Goal: Task Accomplishment & Management: Manage account settings

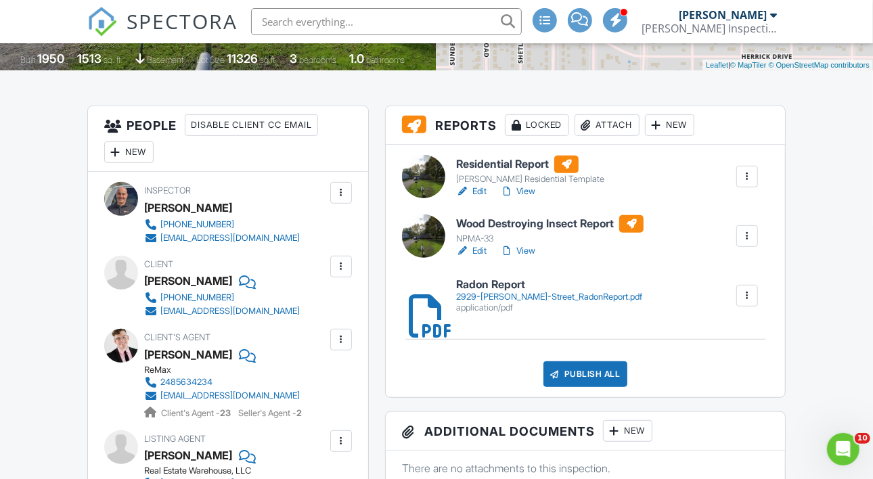
scroll to position [316, 0]
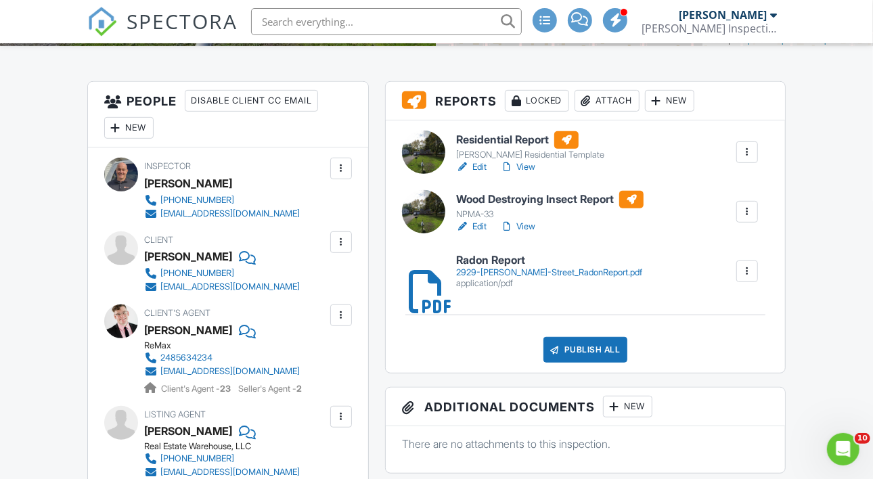
click at [531, 234] on link "View" at bounding box center [517, 227] width 35 height 14
click at [529, 174] on link "View" at bounding box center [517, 167] width 35 height 14
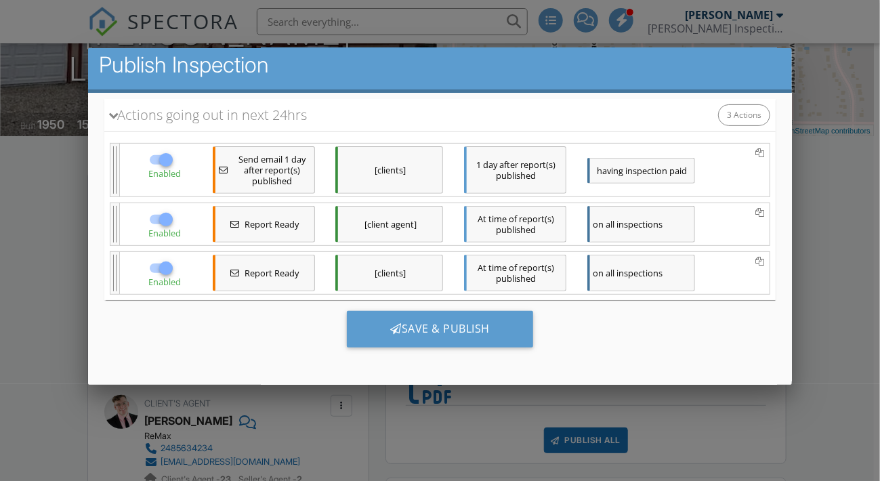
scroll to position [196, 0]
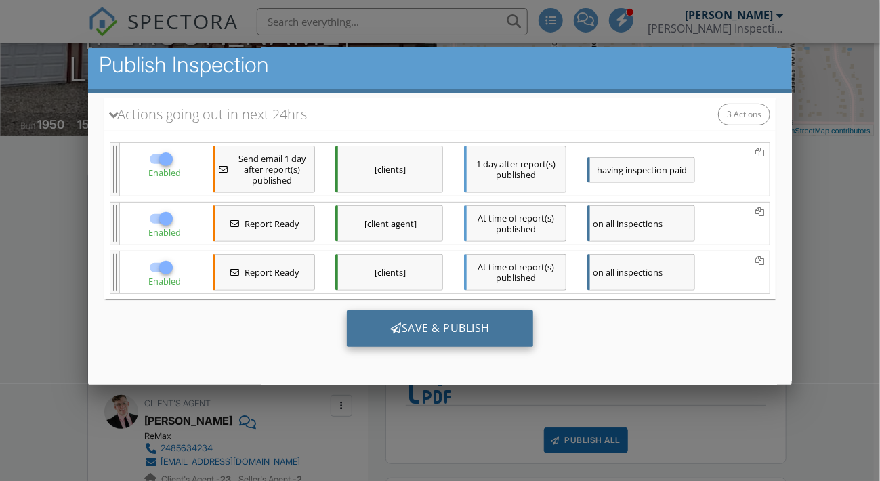
click at [432, 333] on div "Save & Publish" at bounding box center [439, 327] width 186 height 37
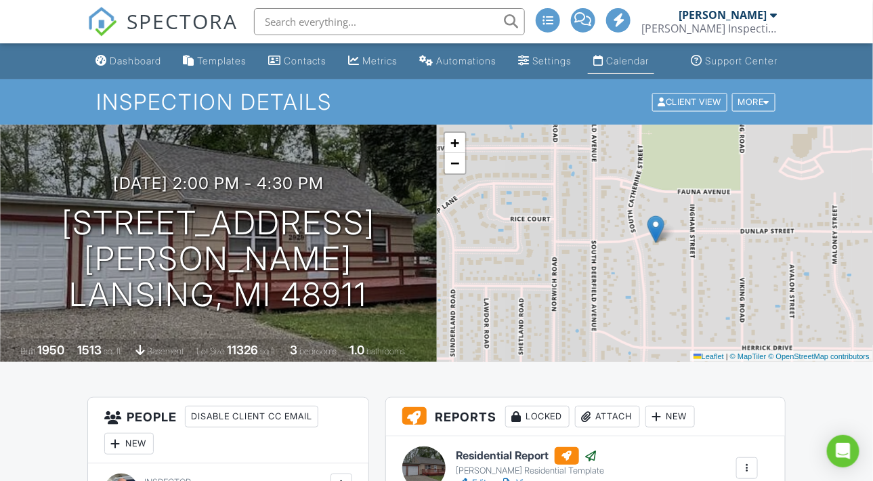
click at [613, 66] on div "Calendar" at bounding box center [627, 61] width 43 height 12
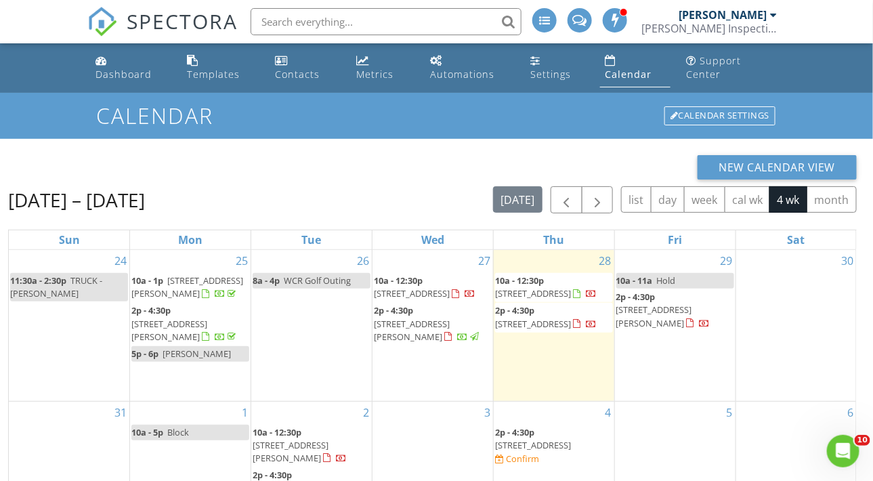
click at [420, 285] on span "10a - 12:30p" at bounding box center [398, 280] width 49 height 12
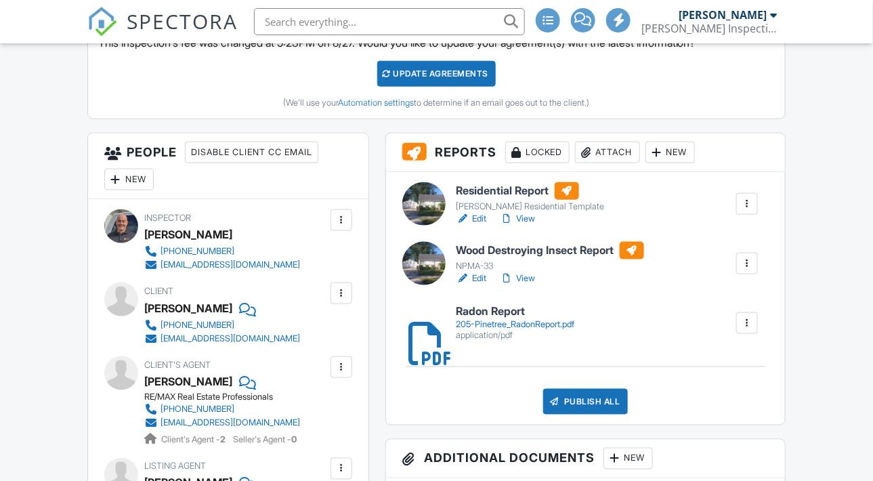
click at [480, 330] on div "205-Pinetree_RadonReport.pdf" at bounding box center [515, 324] width 118 height 11
click at [521, 285] on link "View" at bounding box center [517, 279] width 35 height 14
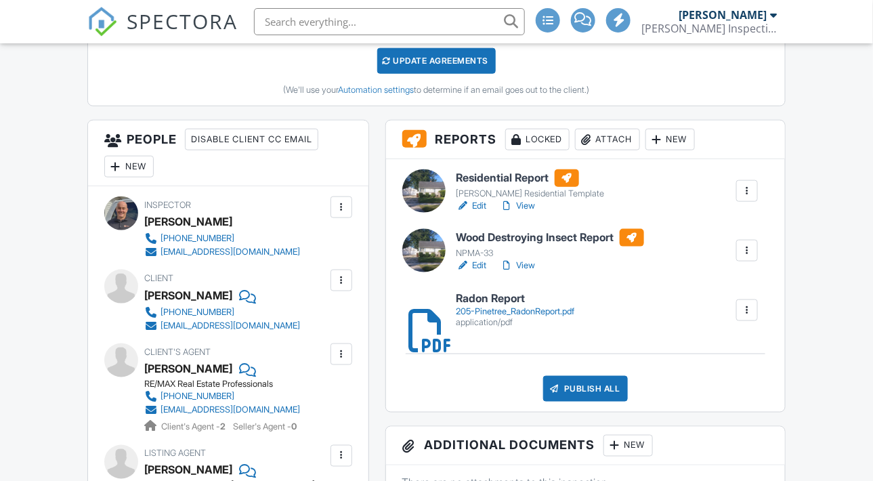
click at [482, 213] on link "Edit" at bounding box center [471, 206] width 30 height 14
